Goal: Task Accomplishment & Management: Manage account settings

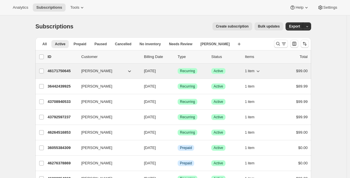
click at [61, 72] on p "46171750645" at bounding box center [62, 71] width 29 height 6
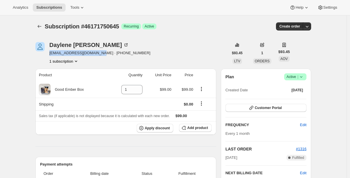
drag, startPoint x: 51, startPoint y: 53, endPoint x: 101, endPoint y: 52, distance: 50.2
click at [101, 52] on span "[EMAIL_ADDRESS][DOMAIN_NAME] · [PHONE_NUMBER]" at bounding box center [99, 53] width 101 height 6
copy span "[EMAIL_ADDRESS][DOMAIN_NAME]"
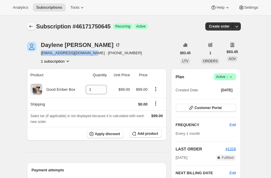
click at [31, 26] on icon "Subscriptions" at bounding box center [31, 26] width 4 height 3
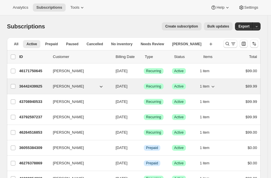
click at [33, 87] on p "36442439925" at bounding box center [33, 87] width 29 height 6
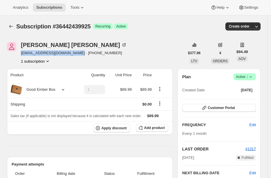
drag, startPoint x: 21, startPoint y: 53, endPoint x: 79, endPoint y: 53, distance: 57.8
click at [79, 53] on span "[EMAIL_ADDRESS][DOMAIN_NAME] · [PHONE_NUMBER]" at bounding box center [74, 53] width 106 height 6
copy span "[EMAIL_ADDRESS][DOMAIN_NAME]"
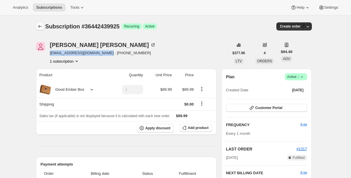
click at [37, 27] on button "Subscriptions" at bounding box center [40, 26] width 8 height 8
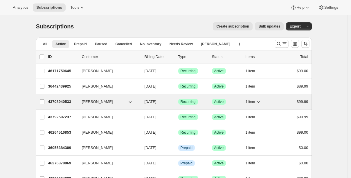
click at [61, 101] on p "43708940533" at bounding box center [62, 102] width 29 height 6
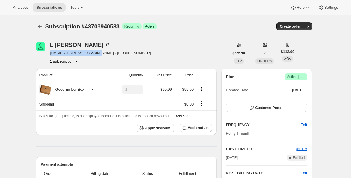
drag, startPoint x: 52, startPoint y: 52, endPoint x: 97, endPoint y: 52, distance: 45.3
click at [97, 52] on span "[EMAIL_ADDRESS][DOMAIN_NAME] · [PHONE_NUMBER]" at bounding box center [100, 53] width 101 height 6
copy span "[EMAIL_ADDRESS][DOMAIN_NAME]"
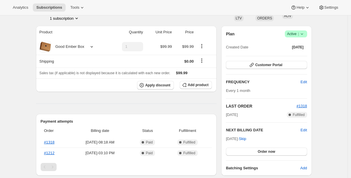
scroll to position [18, 0]
